Goal: Find specific page/section: Find specific page/section

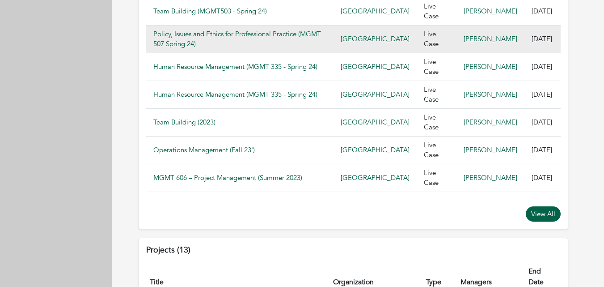
scroll to position [805, 0]
